Goal: Task Accomplishment & Management: Use online tool/utility

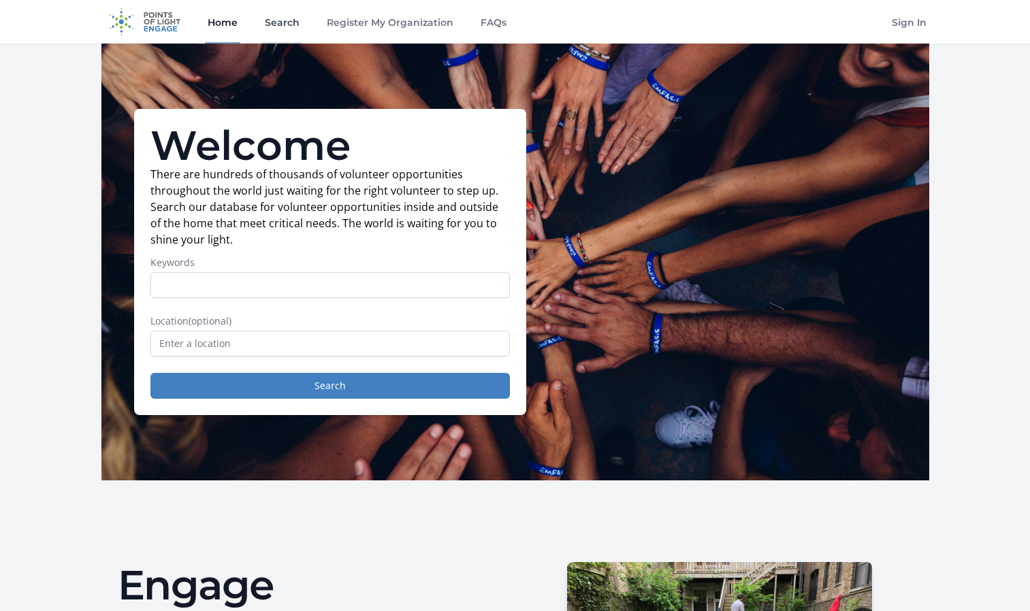
click at [278, 26] on link "Search" at bounding box center [282, 22] width 40 height 44
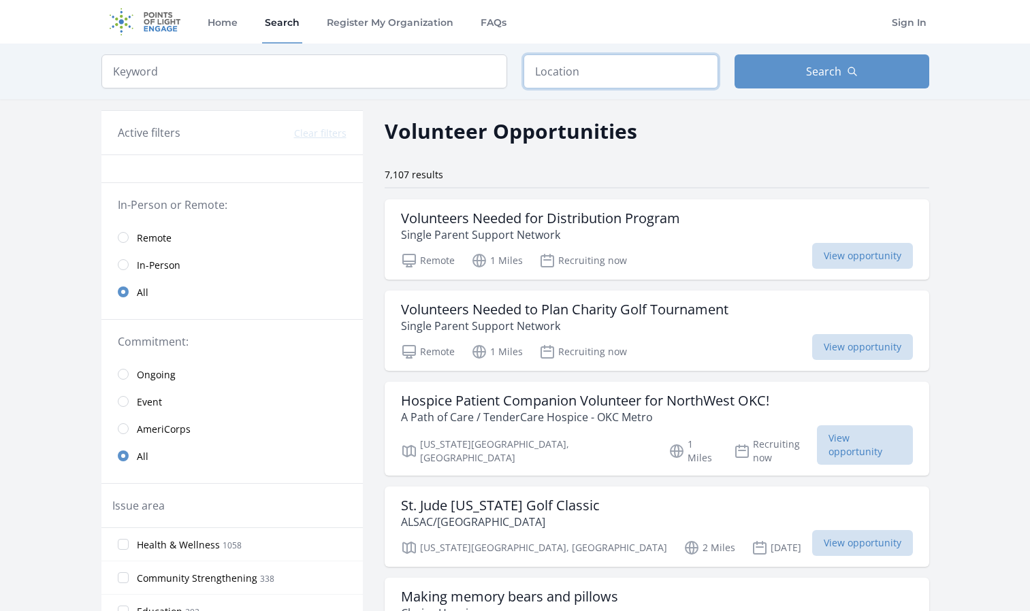
click at [626, 66] on input "text" at bounding box center [621, 71] width 195 height 34
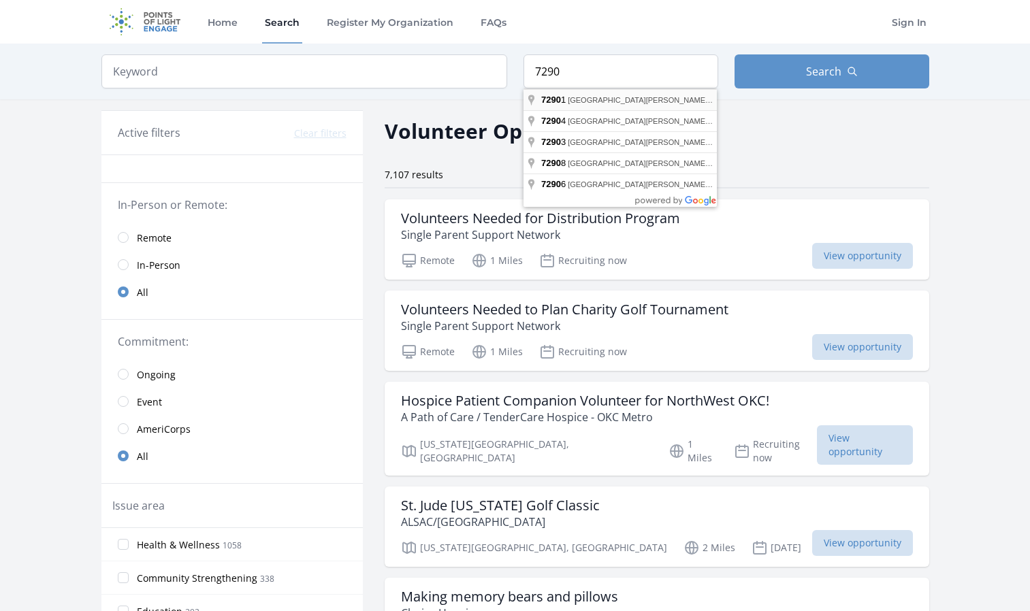
type input "Fort Smith, AR 72901, USA"
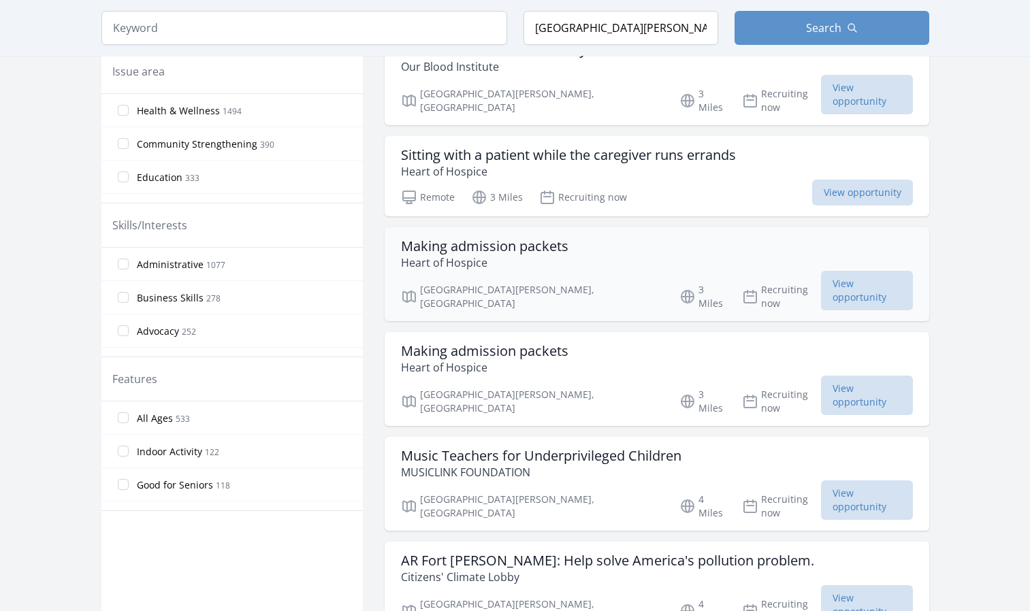
scroll to position [477, 0]
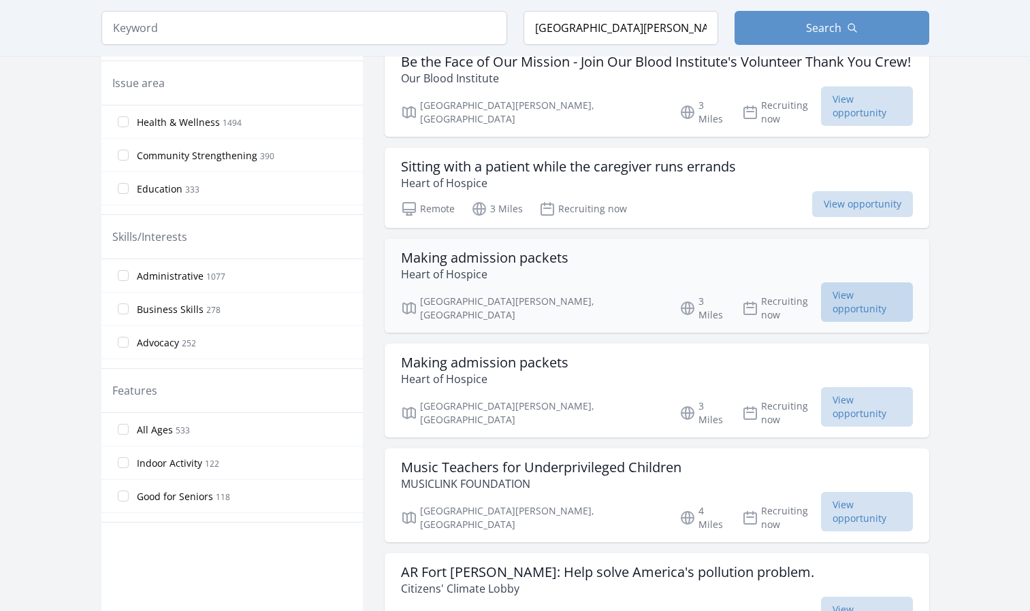
click at [848, 283] on span "View opportunity" at bounding box center [866, 302] width 91 height 39
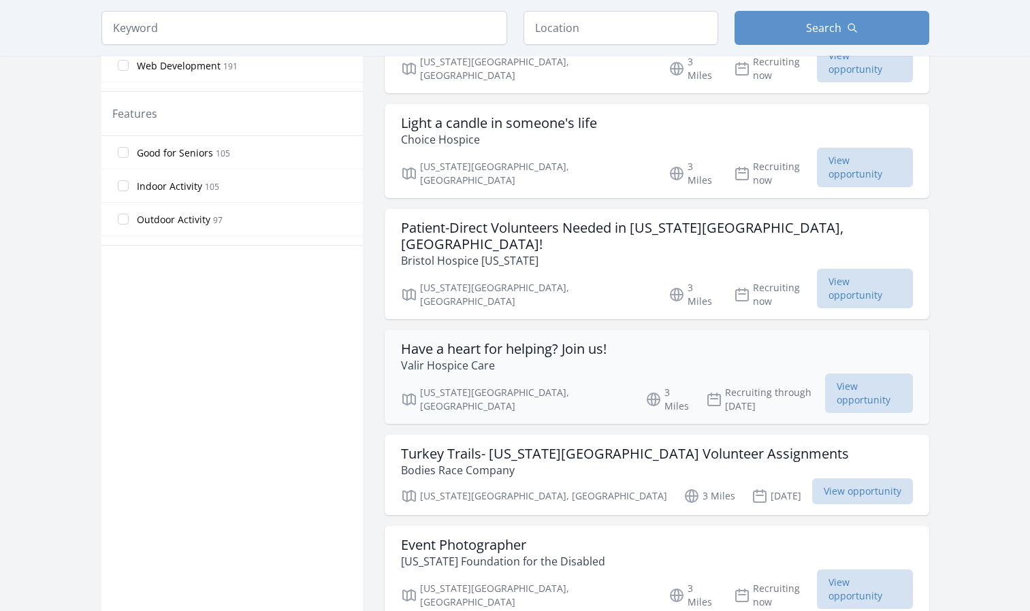
scroll to position [681, 0]
